Goal: Navigation & Orientation: Find specific page/section

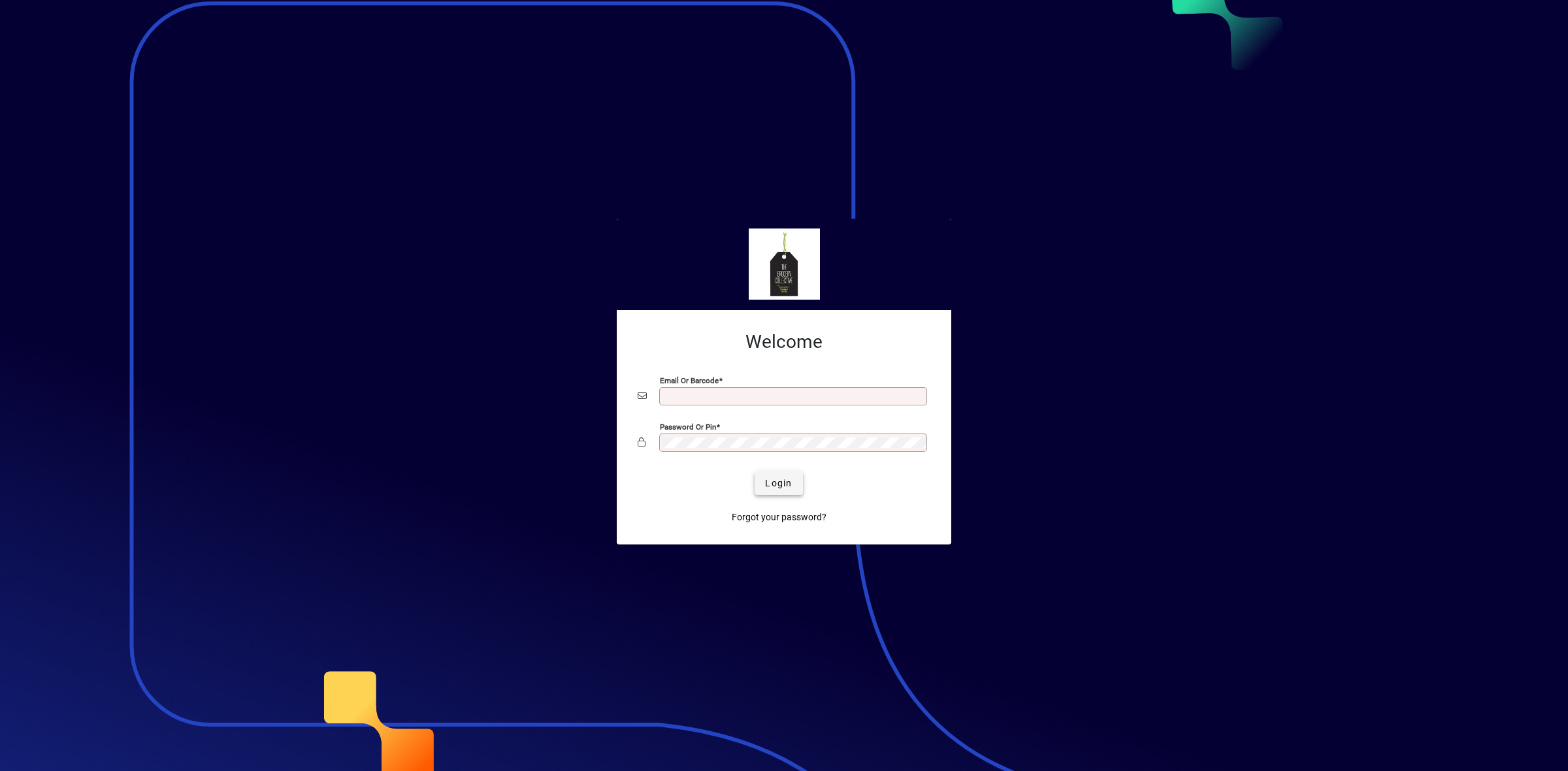
type input "**********"
click at [776, 485] on span "Login" at bounding box center [778, 483] width 26 height 14
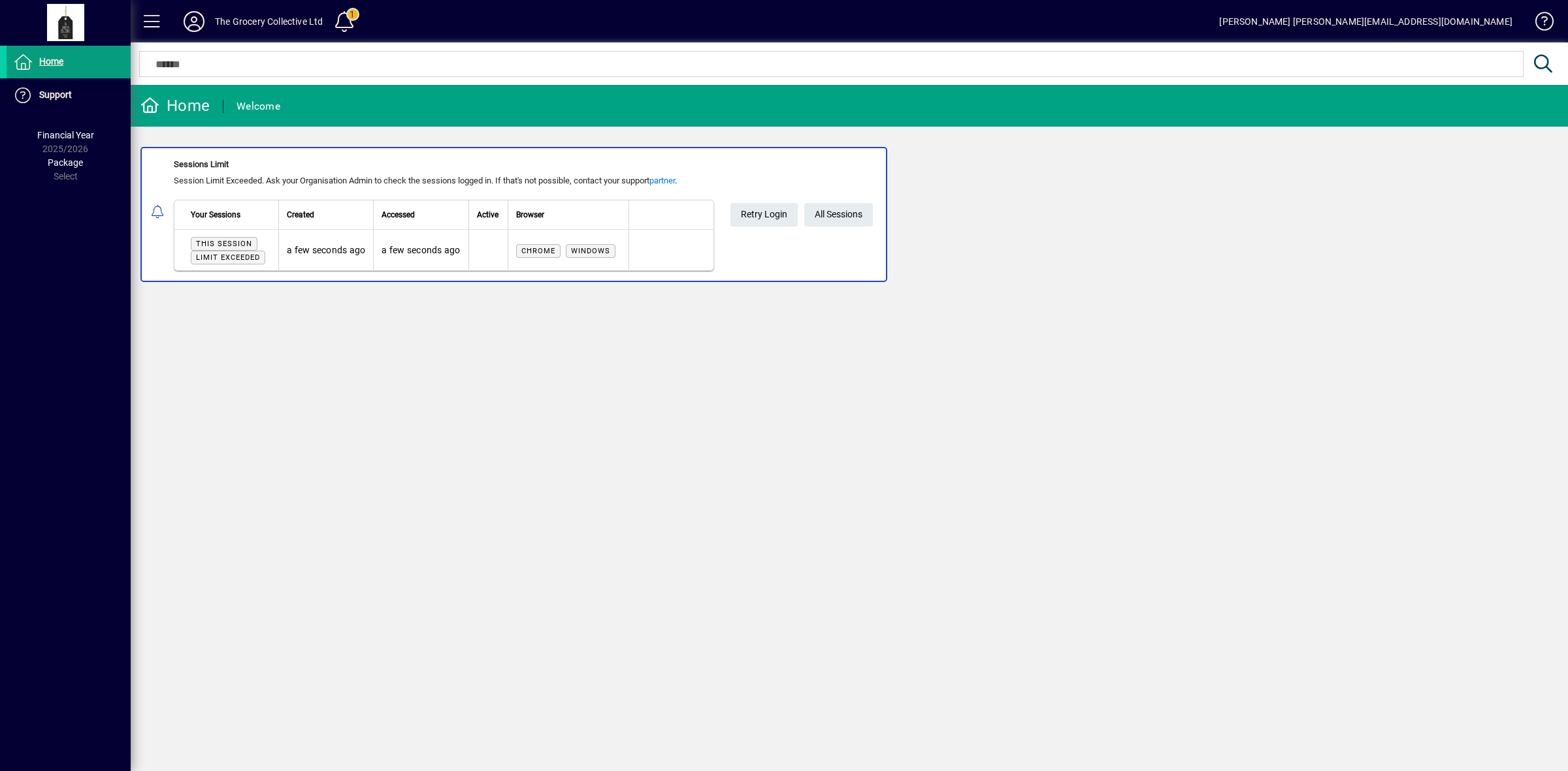
click at [191, 24] on icon at bounding box center [194, 21] width 26 height 21
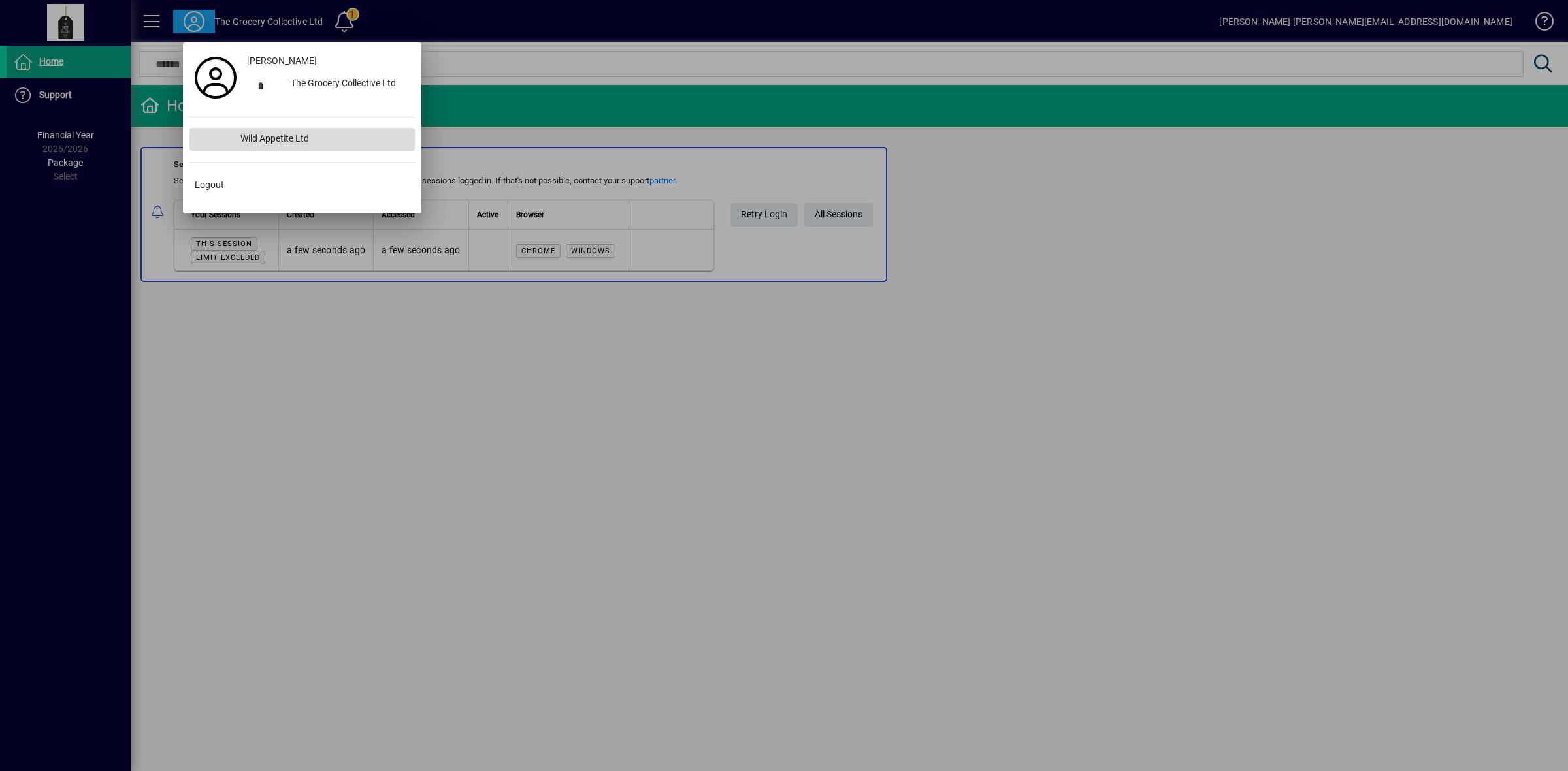
click at [248, 137] on div "Wild Appetite Ltd" at bounding box center [322, 140] width 185 height 24
